Goal: Task Accomplishment & Management: Manage account settings

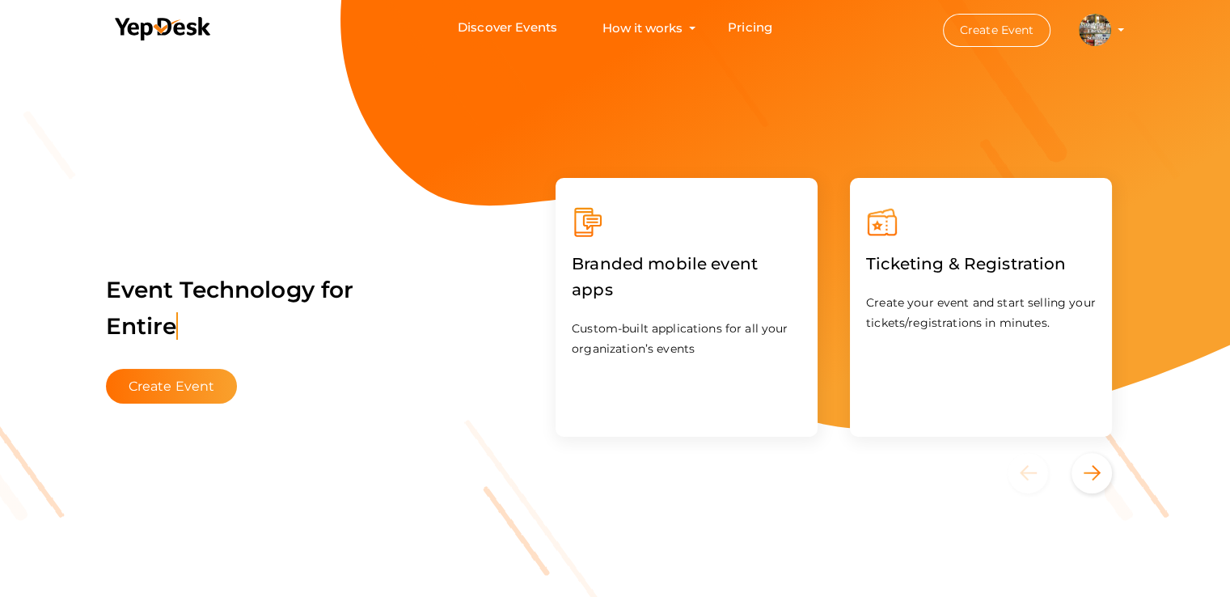
click at [1113, 34] on button "Capablanca Chess School md@capablancachessschool.com Organization Profile My Ev…" at bounding box center [1095, 30] width 42 height 34
click at [1093, 36] on img at bounding box center [1095, 30] width 32 height 32
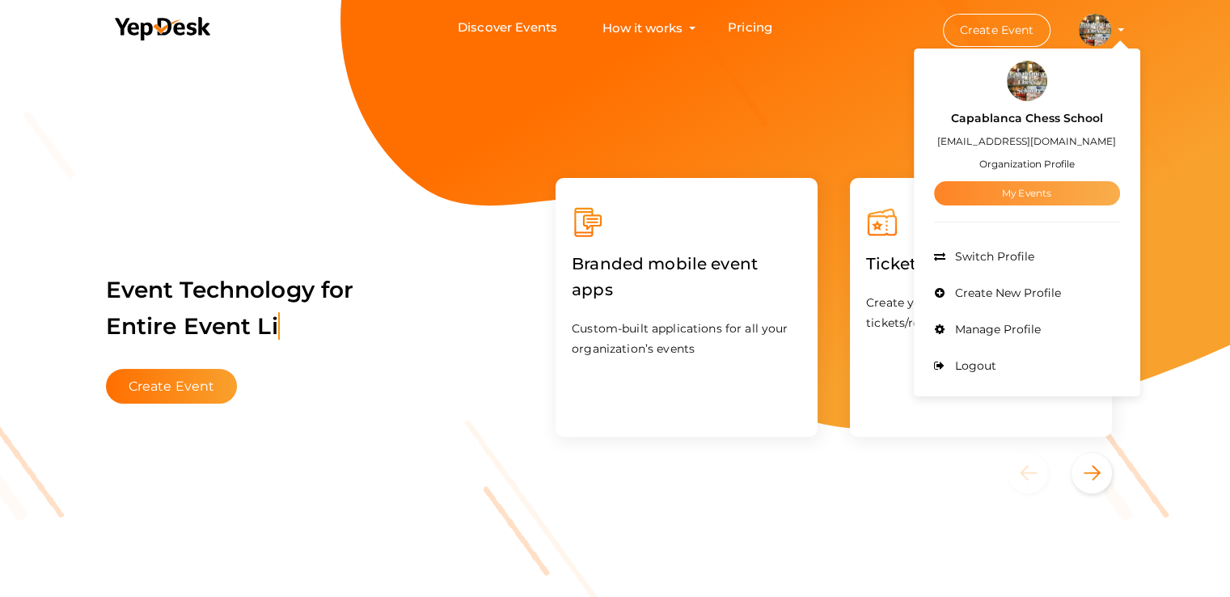
click at [1041, 190] on link "My Events" at bounding box center [1027, 193] width 186 height 24
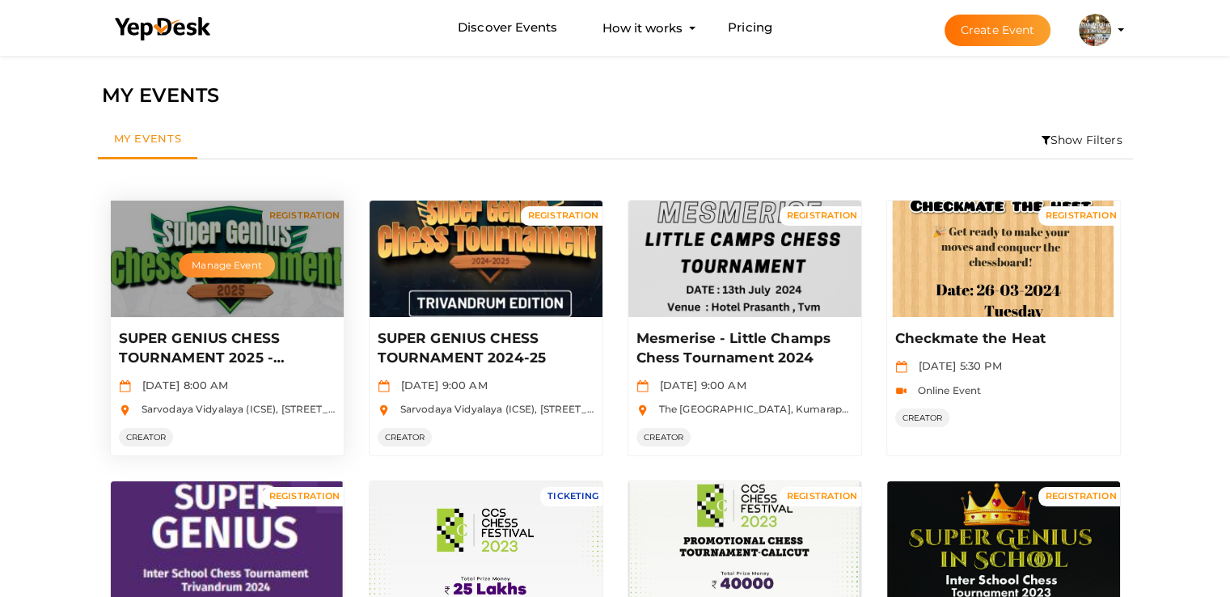
click at [217, 260] on button "Manage Event" at bounding box center [226, 265] width 95 height 24
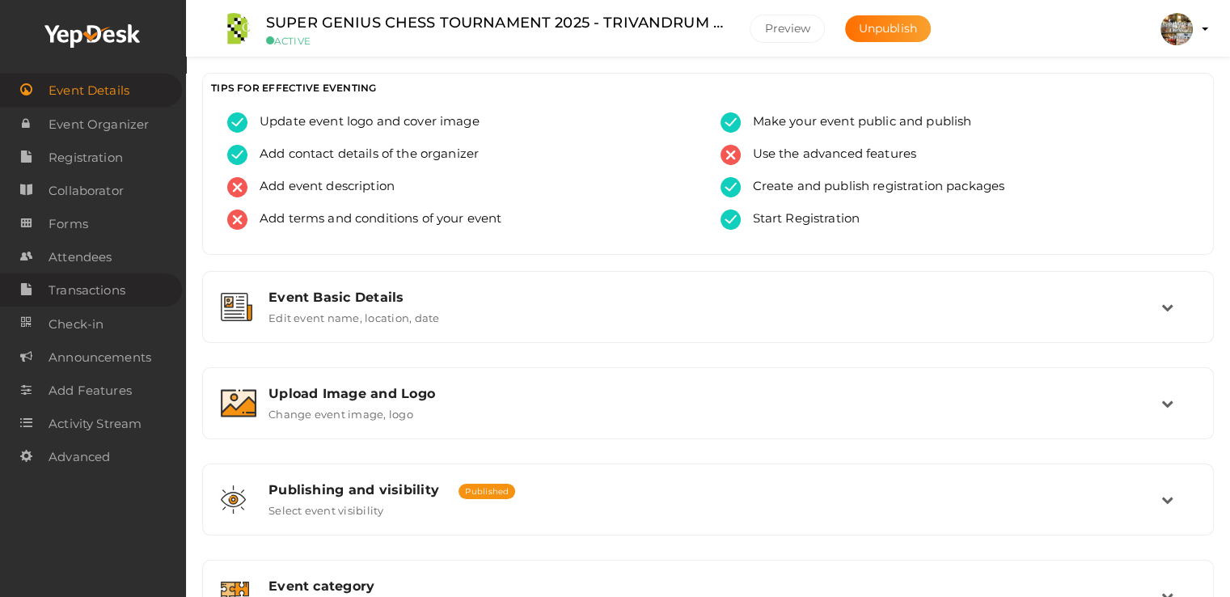
click at [99, 287] on span "Transactions" at bounding box center [87, 290] width 77 height 32
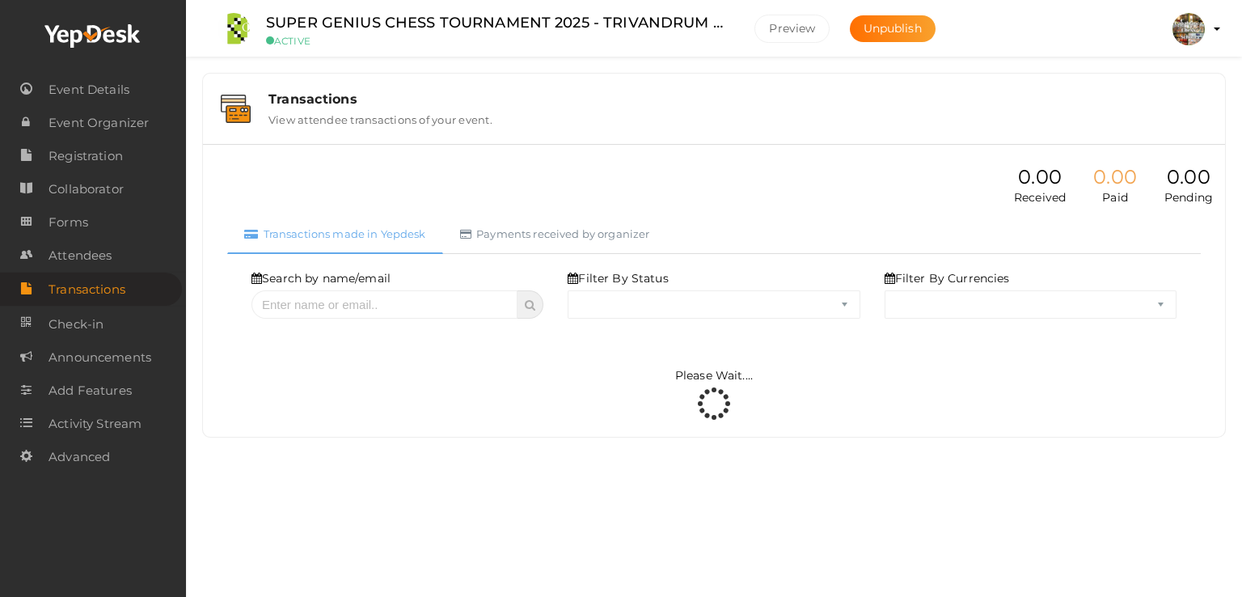
select select "ALL"
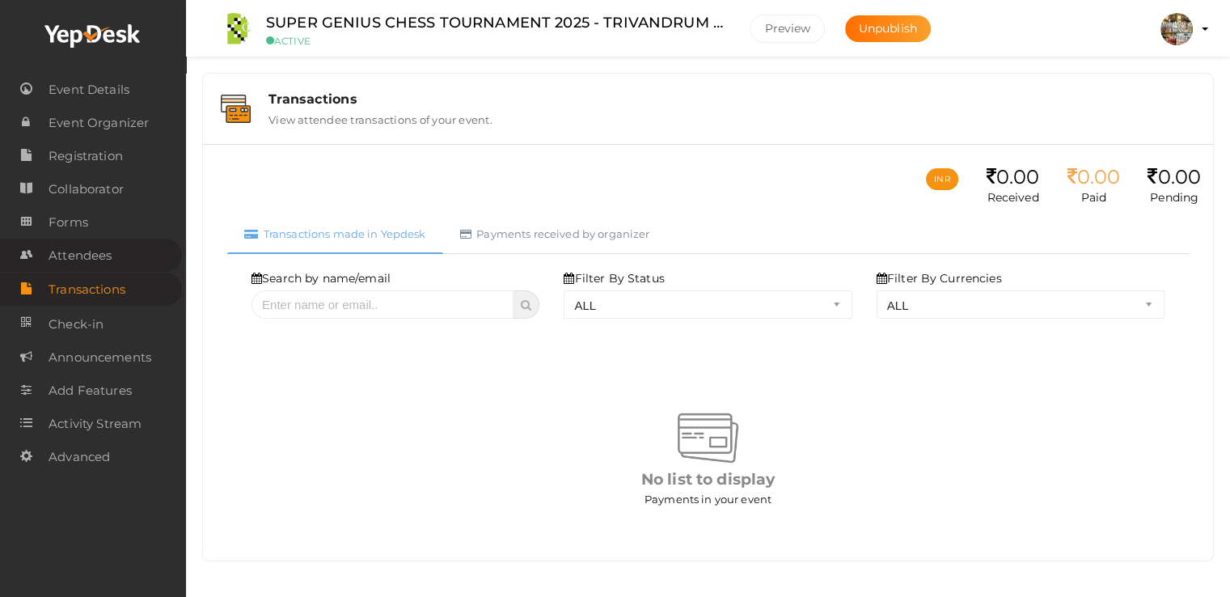
click at [110, 260] on span "Attendees" at bounding box center [80, 255] width 63 height 32
